Goal: Task Accomplishment & Management: Use online tool/utility

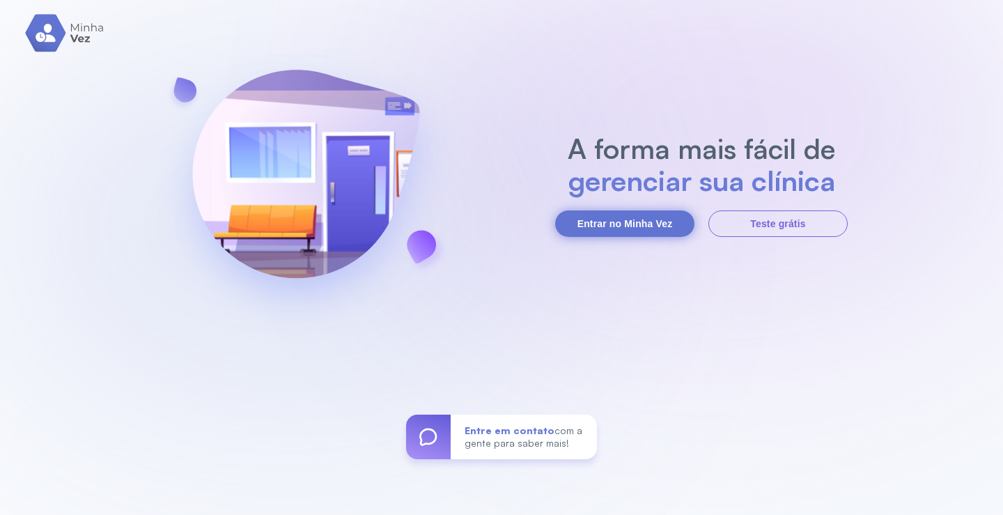
click at [638, 220] on button "Entrar no Minha Vez" at bounding box center [624, 223] width 139 height 26
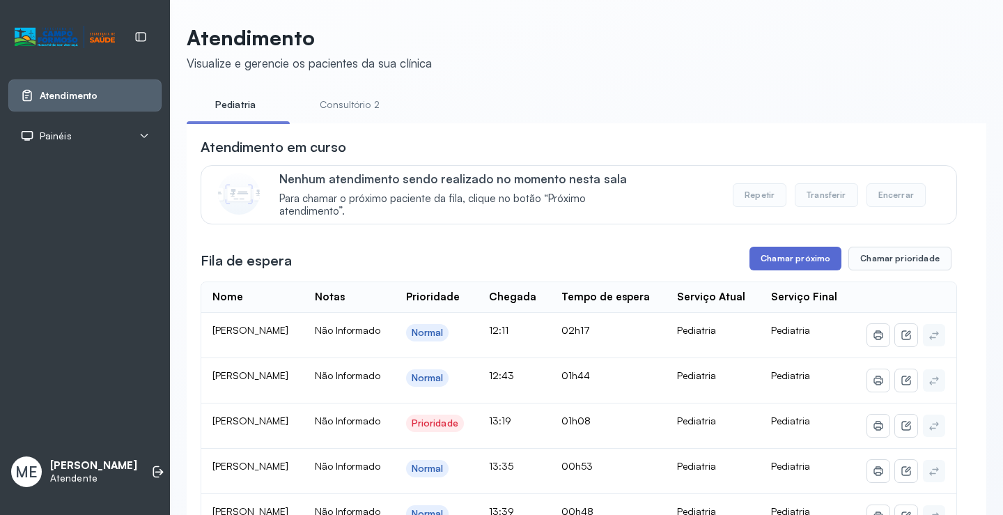
click at [769, 268] on button "Chamar próximo" at bounding box center [796, 259] width 92 height 24
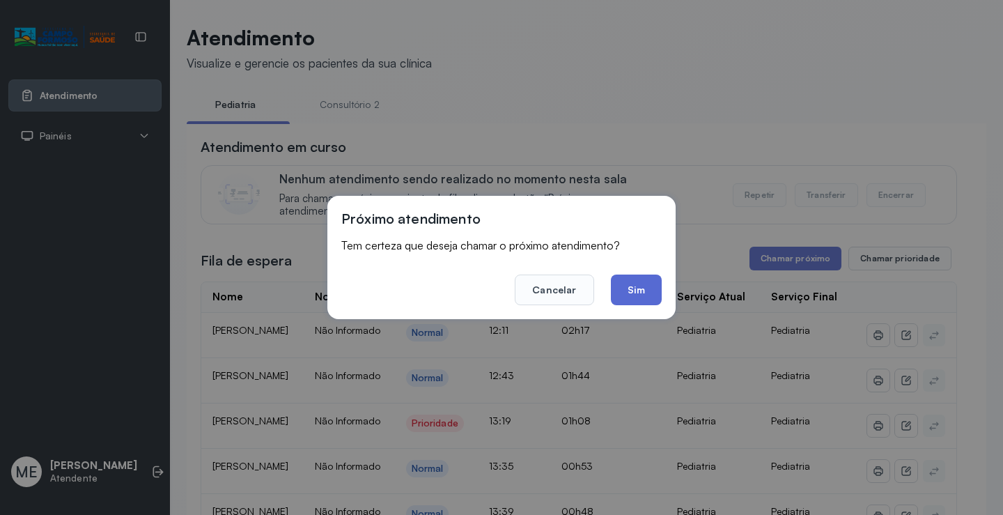
click at [626, 289] on button "Sim" at bounding box center [636, 290] width 51 height 31
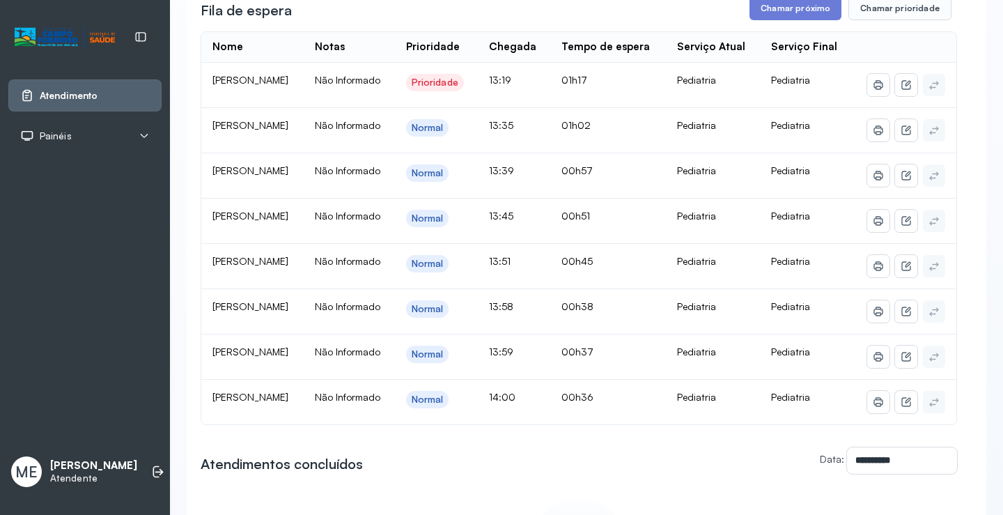
scroll to position [209, 0]
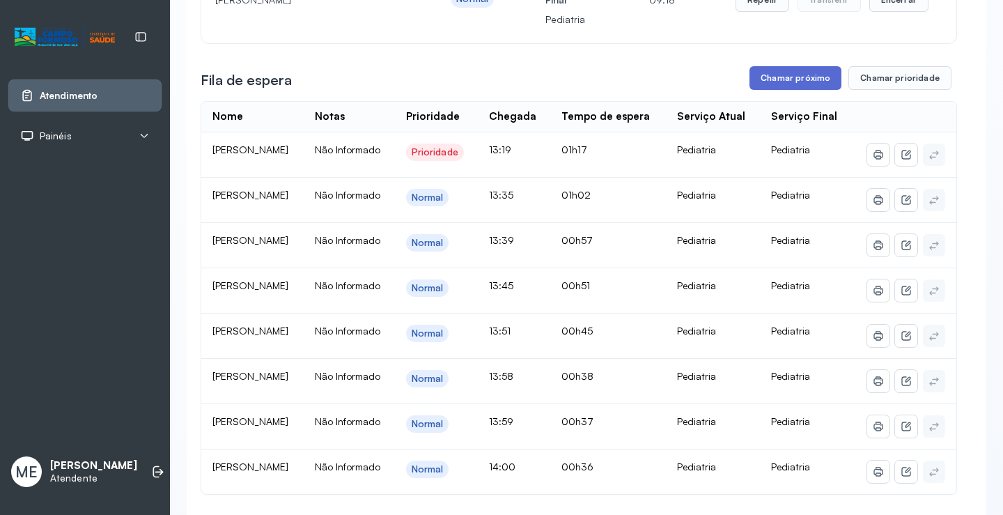
click at [795, 82] on button "Chamar próximo" at bounding box center [796, 78] width 92 height 24
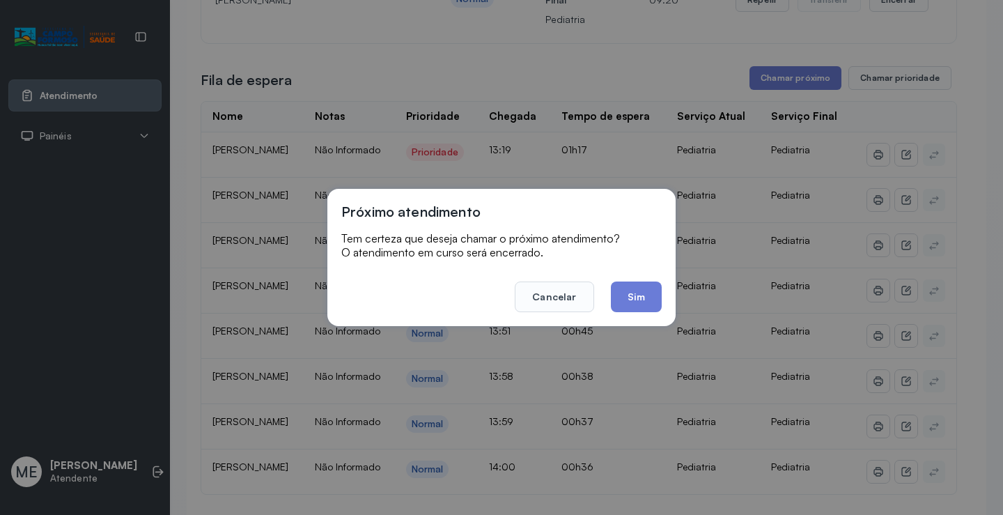
drag, startPoint x: 641, startPoint y: 290, endPoint x: 608, endPoint y: 270, distance: 39.1
click at [640, 287] on button "Sim" at bounding box center [636, 296] width 51 height 31
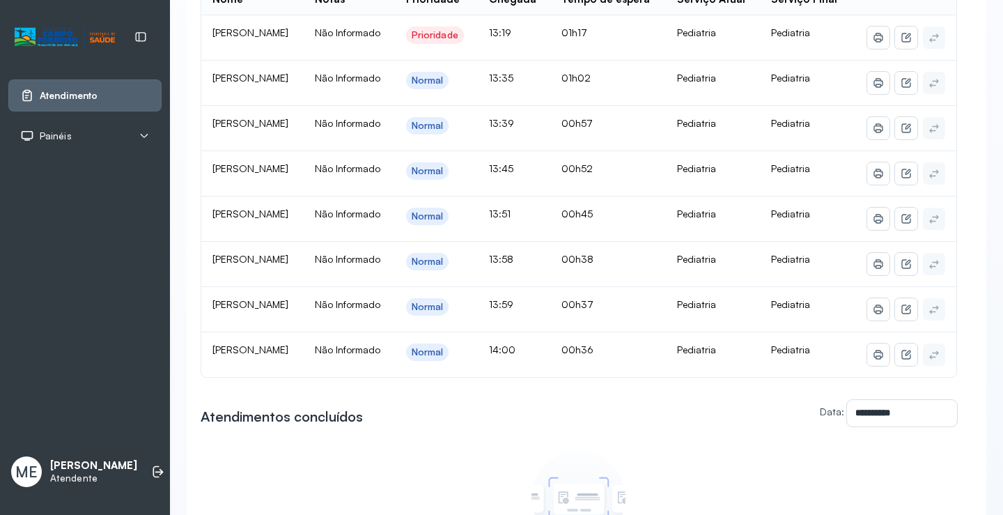
scroll to position [348, 0]
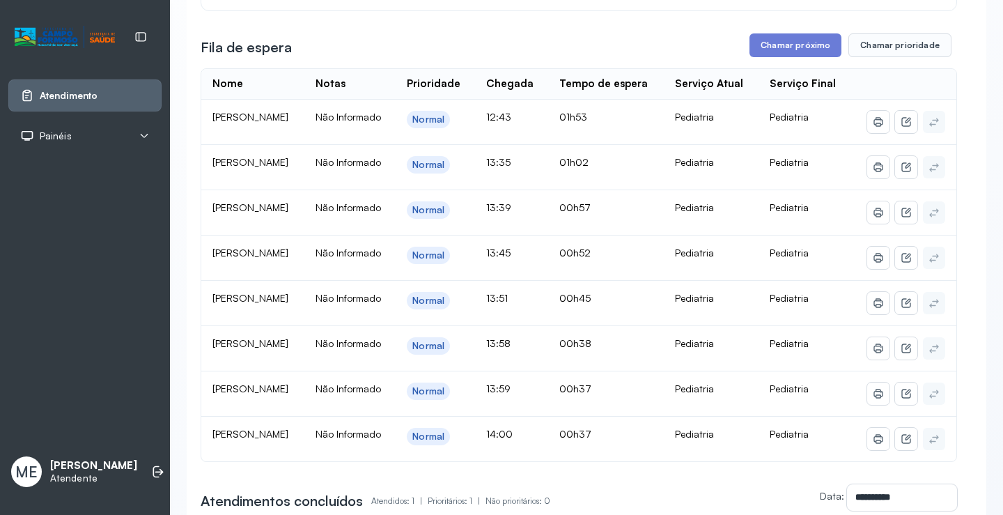
scroll to position [279, 0]
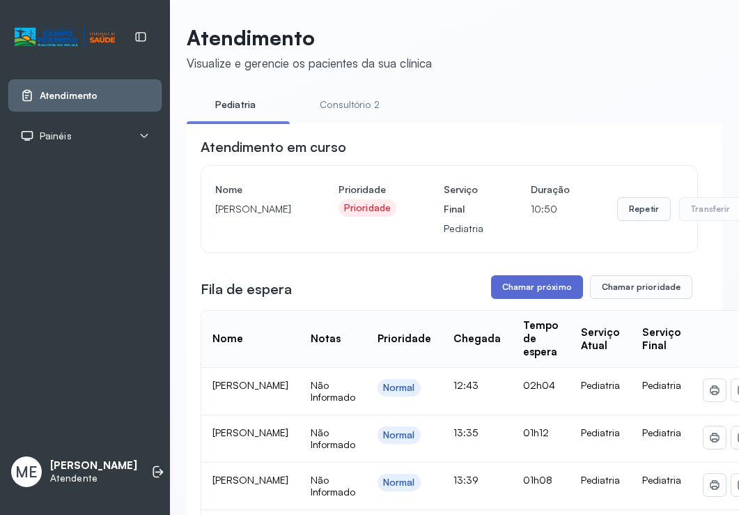
click at [554, 299] on button "Chamar próximo" at bounding box center [537, 287] width 92 height 24
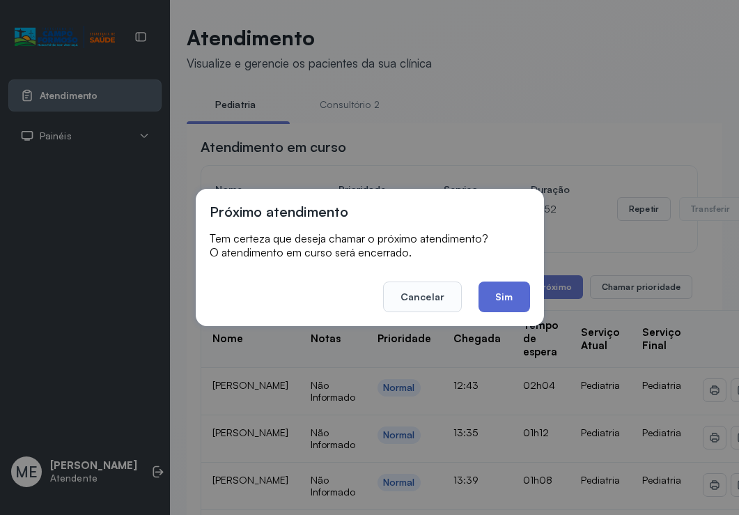
click at [497, 294] on button "Sim" at bounding box center [504, 296] width 51 height 31
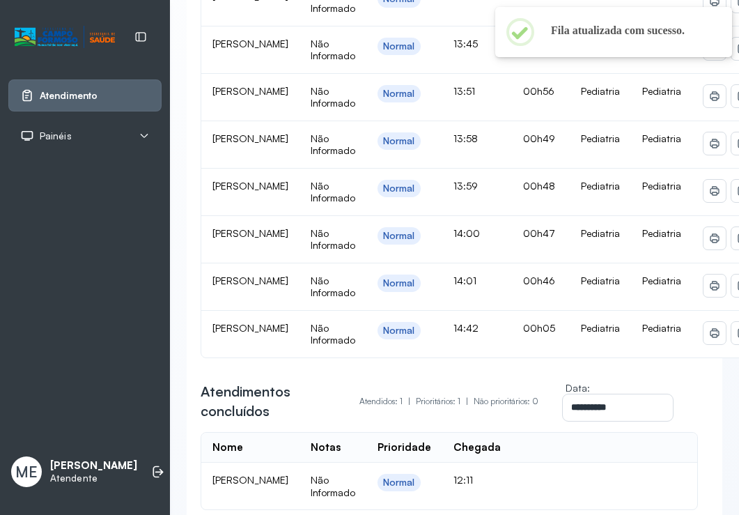
scroll to position [488, 0]
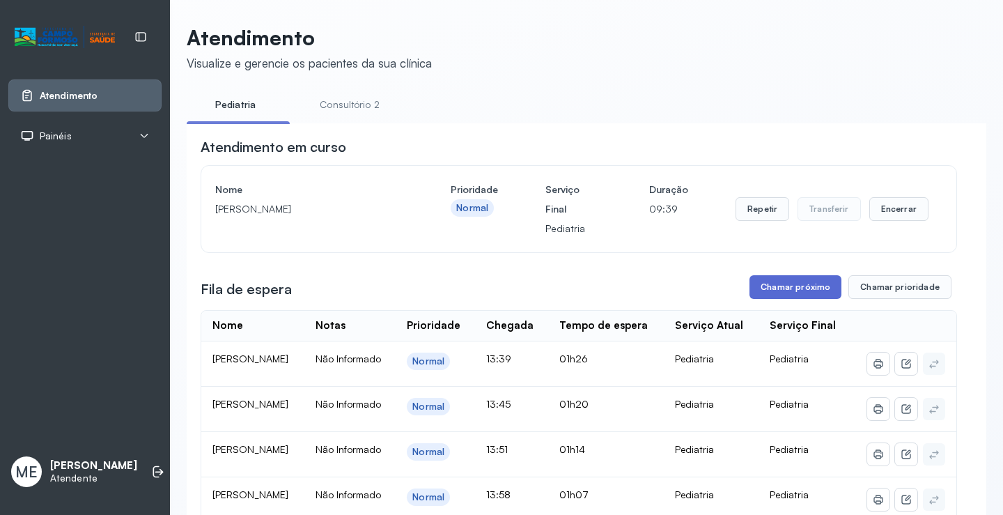
click at [786, 288] on button "Chamar próximo" at bounding box center [796, 287] width 92 height 24
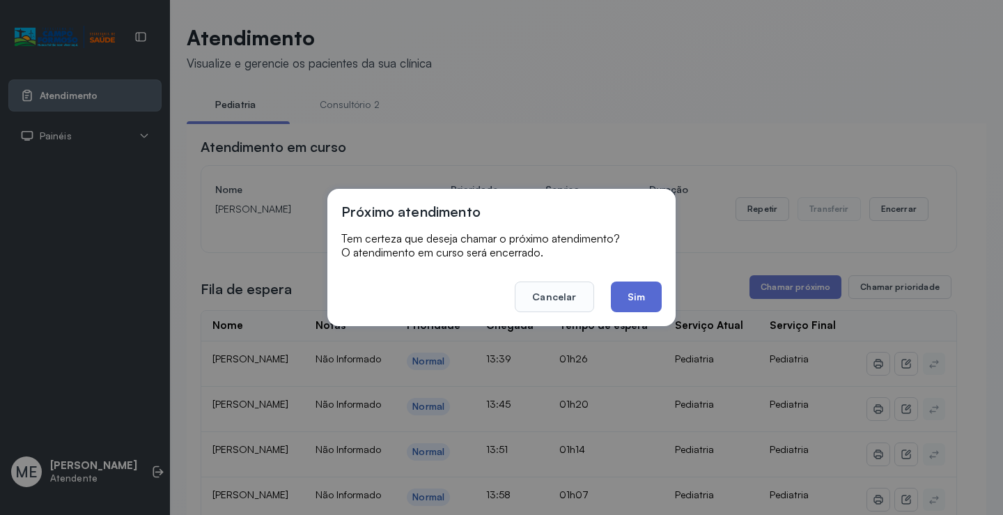
click at [642, 298] on button "Sim" at bounding box center [636, 296] width 51 height 31
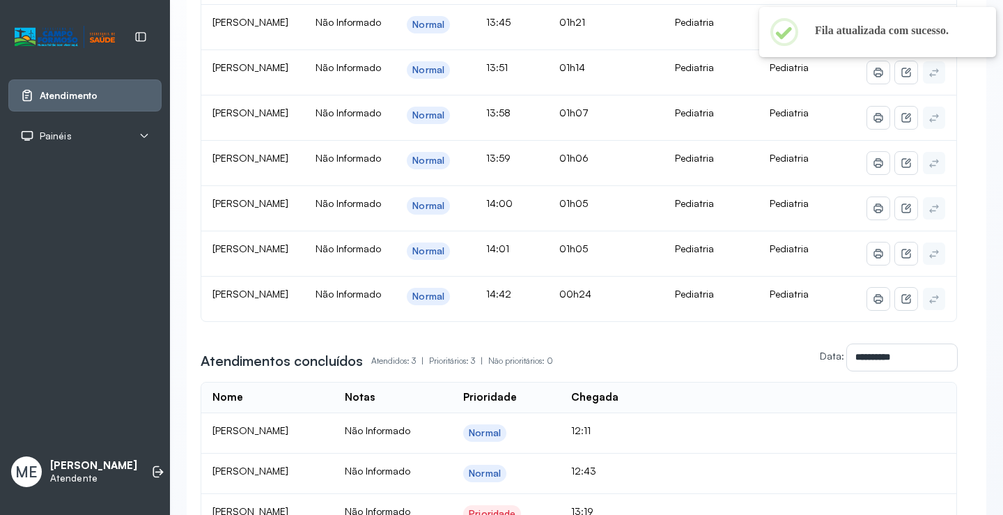
scroll to position [418, 0]
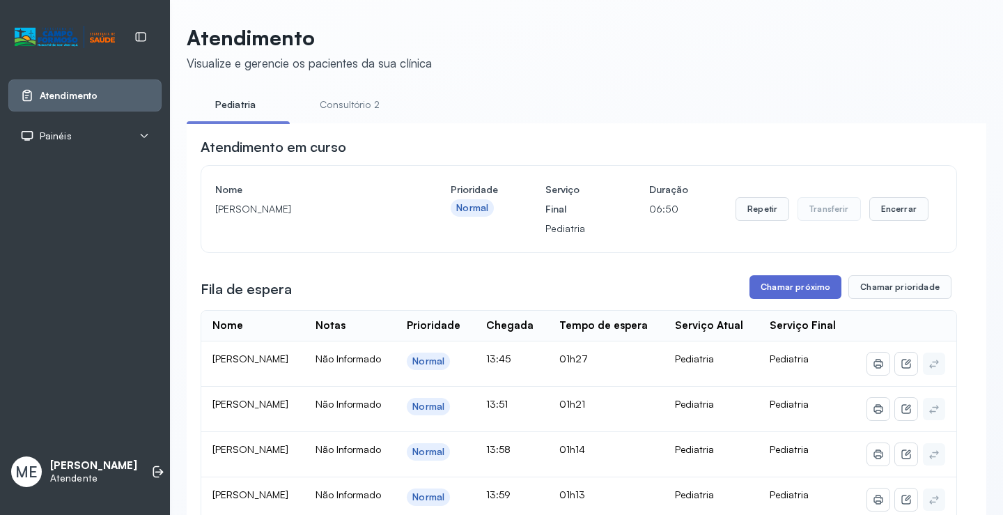
click at [803, 297] on button "Chamar próximo" at bounding box center [796, 287] width 92 height 24
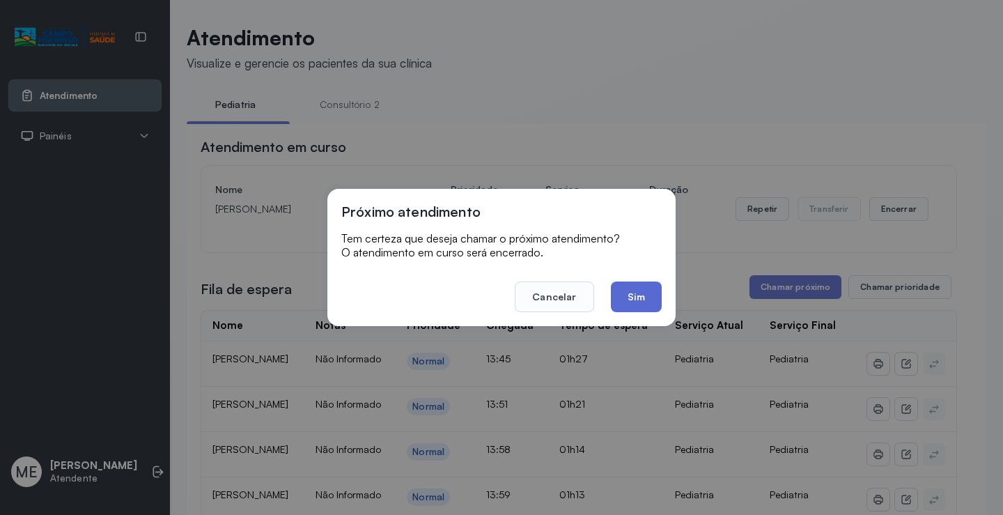
click at [637, 298] on button "Sim" at bounding box center [636, 296] width 51 height 31
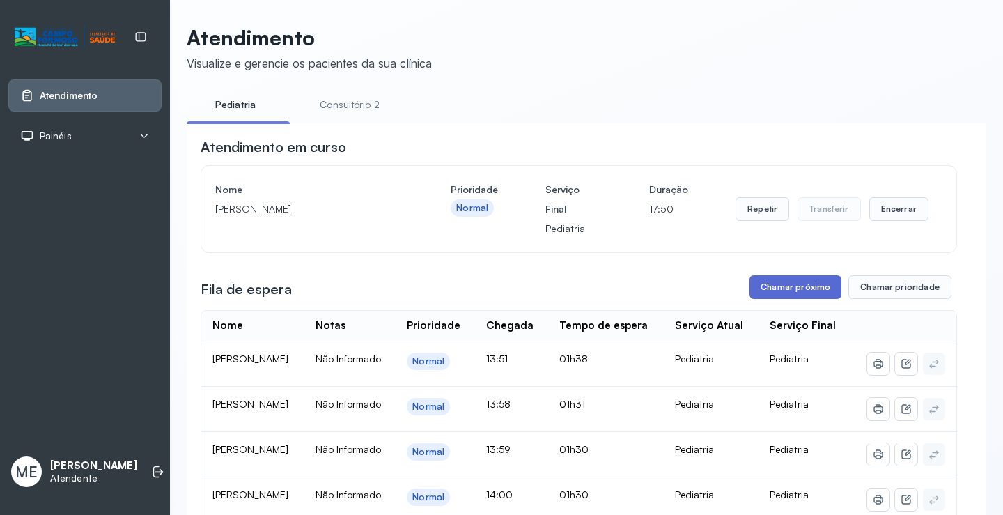
click at [794, 287] on button "Chamar próximo" at bounding box center [796, 287] width 92 height 24
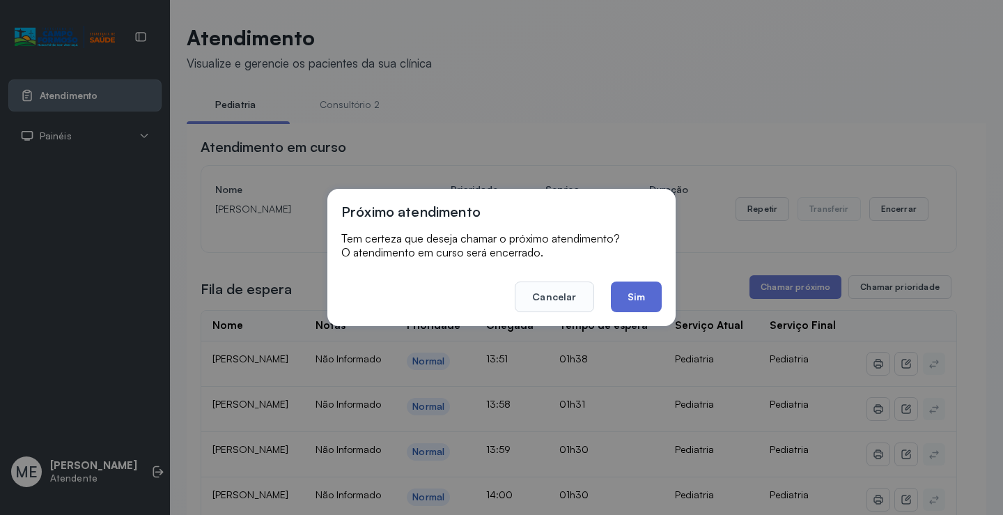
click at [646, 294] on button "Sim" at bounding box center [636, 296] width 51 height 31
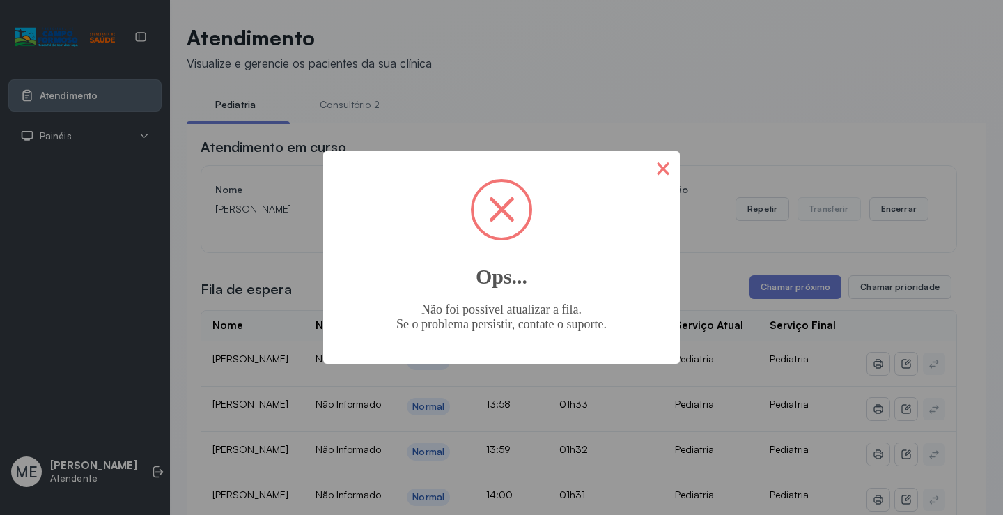
click at [671, 162] on button "×" at bounding box center [663, 167] width 33 height 33
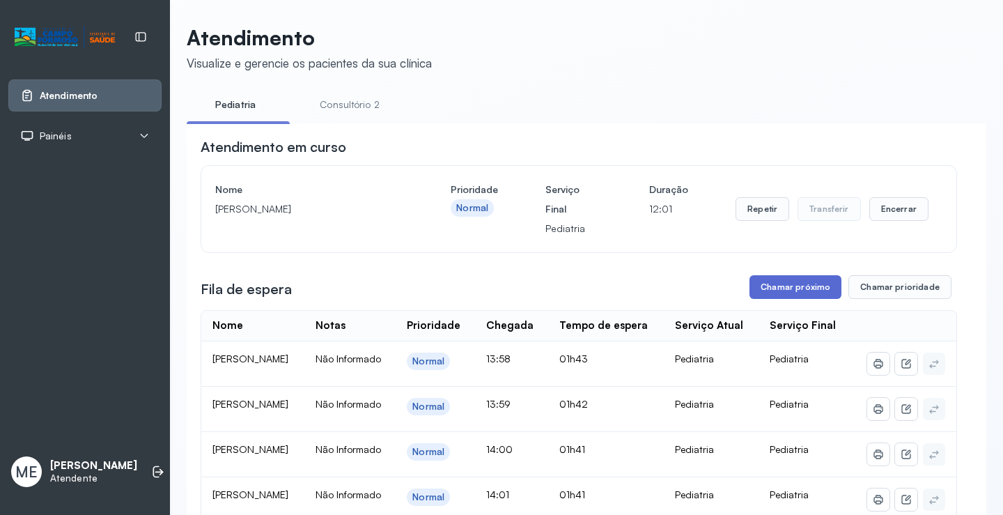
click at [790, 294] on button "Chamar próximo" at bounding box center [796, 287] width 92 height 24
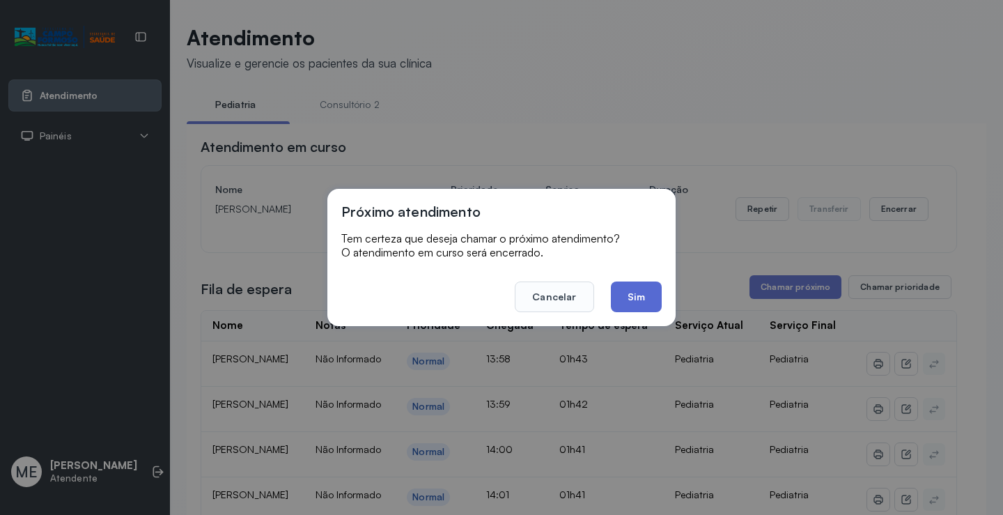
click at [628, 307] on button "Sim" at bounding box center [636, 296] width 51 height 31
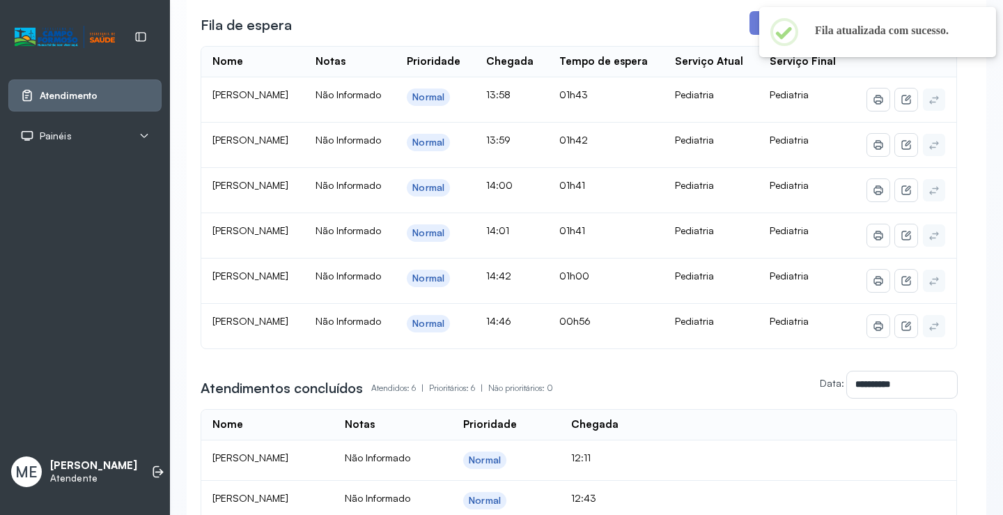
scroll to position [279, 0]
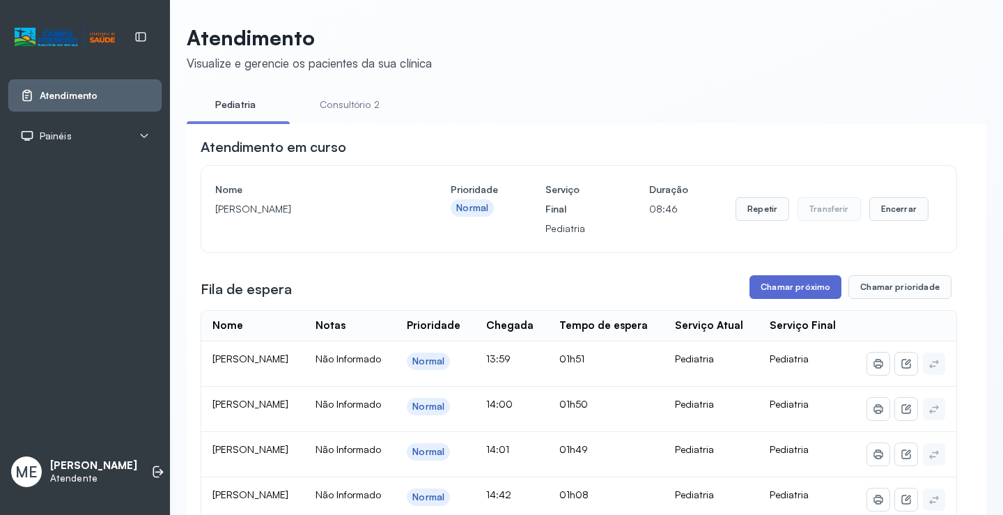
click at [769, 295] on button "Chamar próximo" at bounding box center [796, 287] width 92 height 24
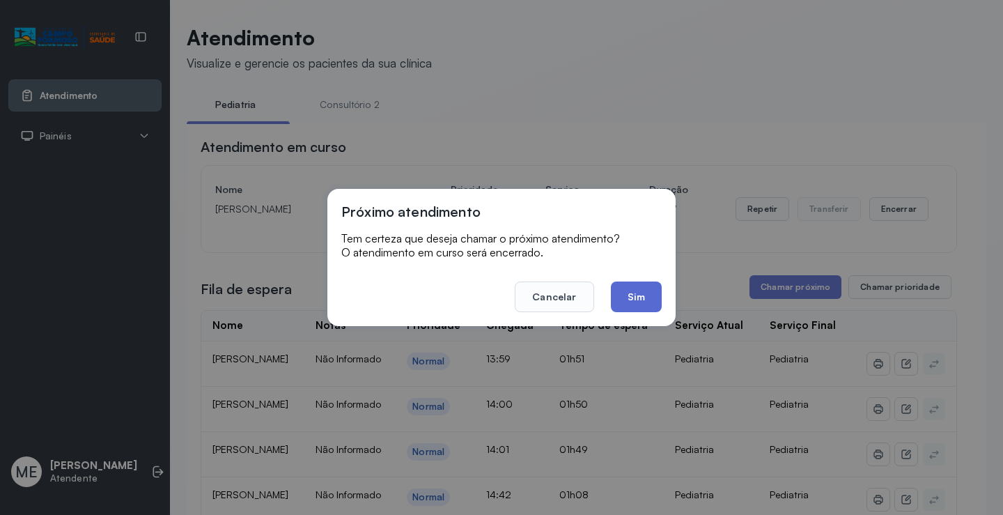
click at [620, 295] on button "Sim" at bounding box center [636, 296] width 51 height 31
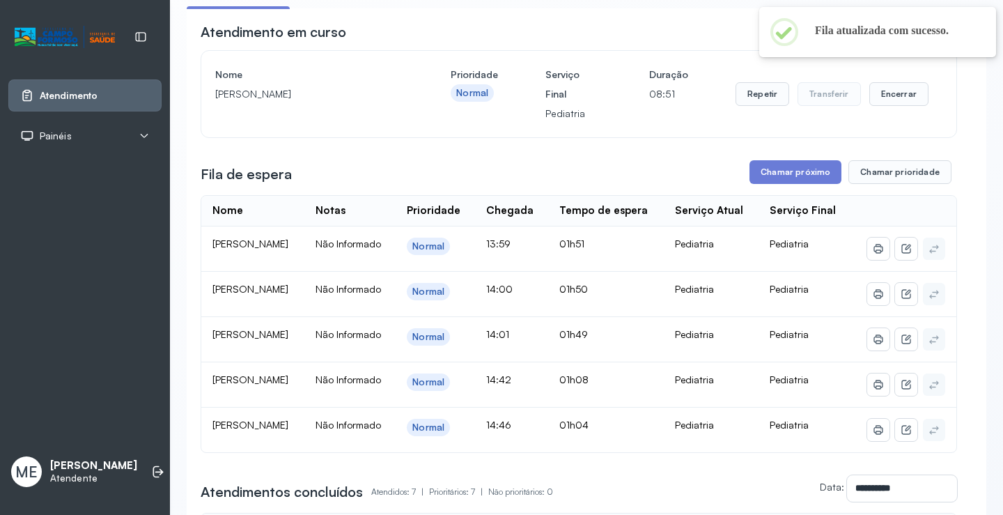
scroll to position [139, 0]
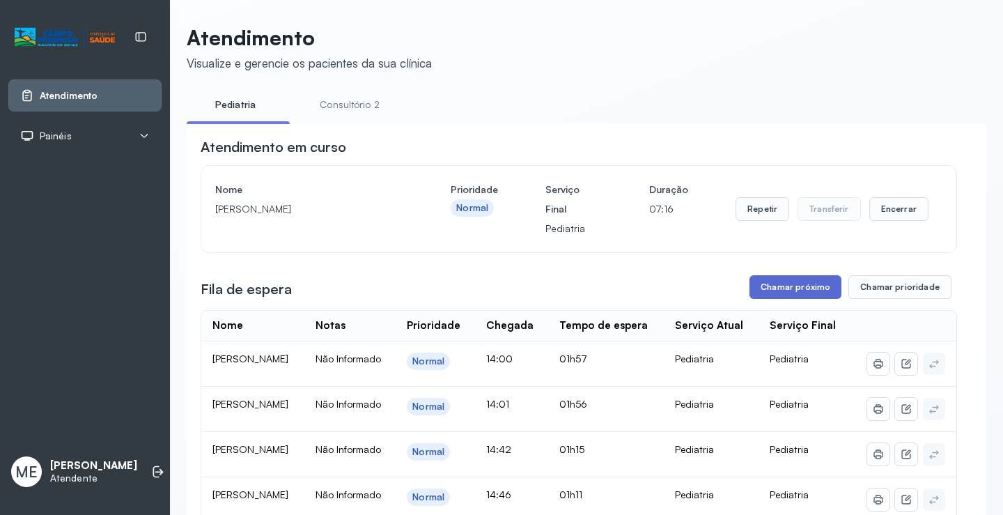
click at [795, 292] on button "Chamar próximo" at bounding box center [796, 287] width 92 height 24
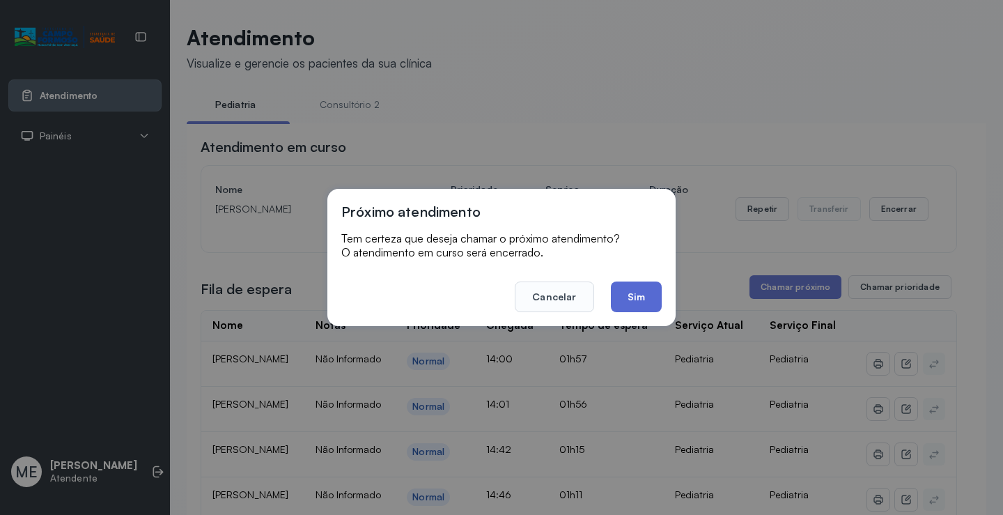
click at [636, 296] on button "Sim" at bounding box center [636, 296] width 51 height 31
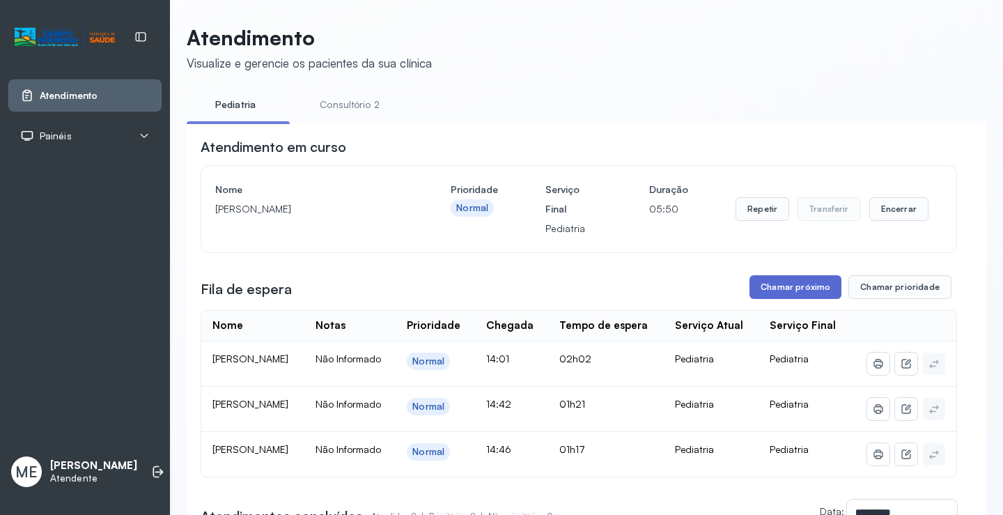
click at [753, 291] on button "Chamar próximo" at bounding box center [796, 287] width 92 height 24
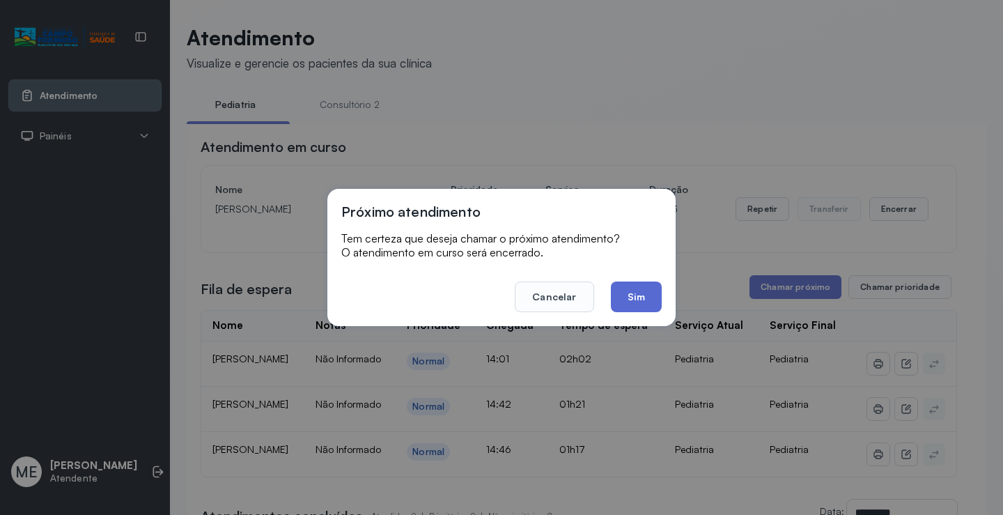
click at [635, 307] on button "Sim" at bounding box center [636, 296] width 51 height 31
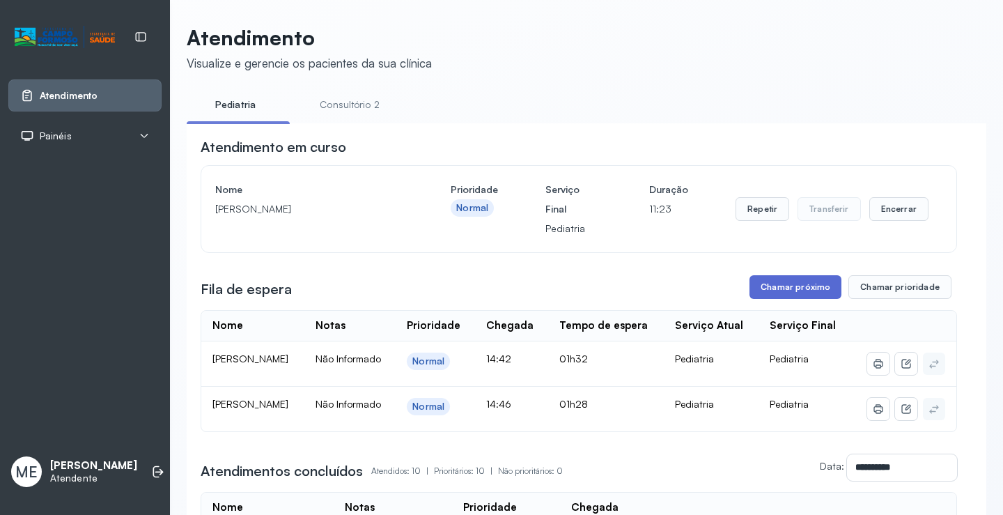
click at [774, 286] on button "Chamar próximo" at bounding box center [796, 287] width 92 height 24
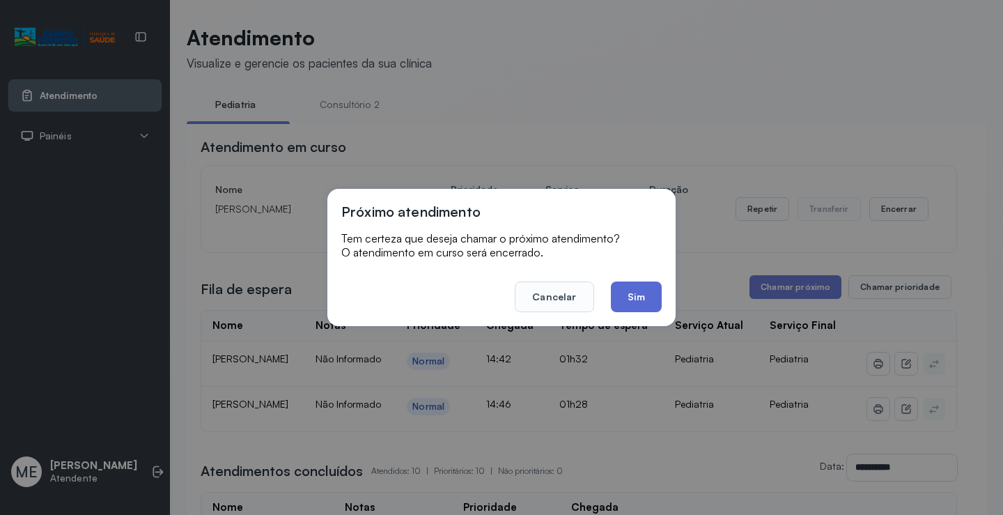
click at [619, 295] on button "Sim" at bounding box center [636, 296] width 51 height 31
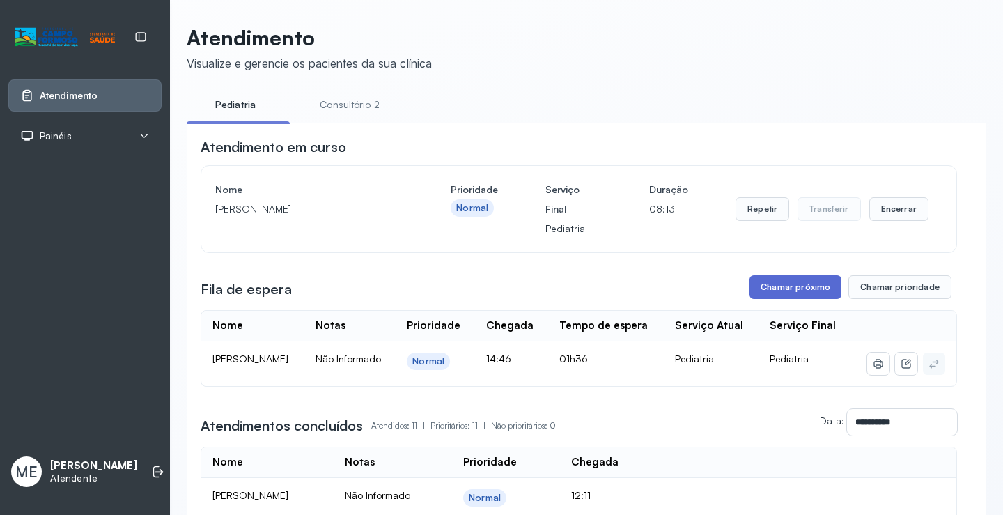
click at [782, 296] on button "Chamar próximo" at bounding box center [796, 287] width 92 height 24
